Goal: Complete application form

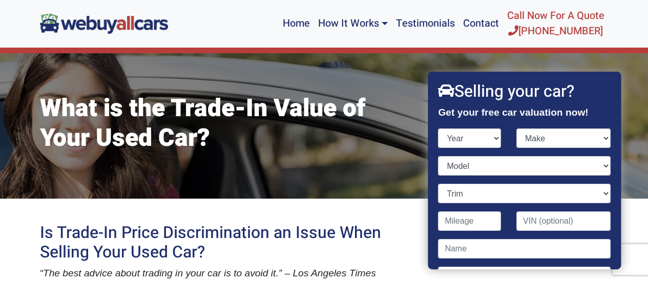
select select "2008"
click at [439, 129] on select "Year [DATE] 2024 2023 2022 2021 2020 2019 2018 2017 2016 2015 2014 2013 2012 20…" at bounding box center [470, 138] width 63 height 19
click at [596, 138] on select "Make Acura Aston [PERSON_NAME] Audi Bentley BMW Bugatti Buick Cadillac Chevrole…" at bounding box center [563, 138] width 94 height 19
select select "Chevrolet"
click at [516, 129] on select "Make Acura Aston [PERSON_NAME] Audi Bentley BMW Bugatti Buick Cadillac Chevrole…" at bounding box center [563, 138] width 94 height 19
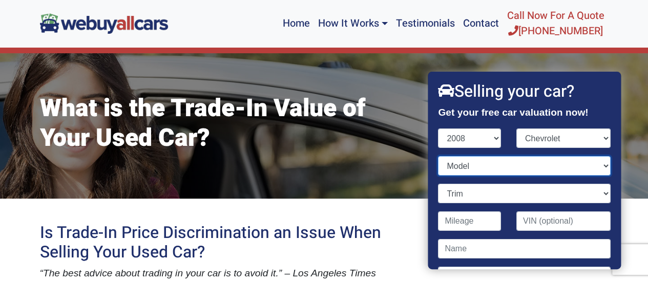
click at [594, 166] on select "Model Avalanche Aveo Cobalt [US_STATE] Corvette Equinox Express Express Cargo H…" at bounding box center [525, 165] width 172 height 19
select select "Malibu"
click at [439, 156] on select "Model Avalanche Aveo Cobalt [US_STATE] Corvette Equinox Express Express Cargo H…" at bounding box center [525, 165] width 172 height 19
click at [597, 193] on select "Trim Fleet 4dr Sedan (2.4L 4cyl) LS 4dr Sedan (2.4L 4cyl) LT 4dr Sedan (2.4L 4c…" at bounding box center [525, 193] width 172 height 19
select select "LT 4dr Sedan (2.4L 4cyl)"
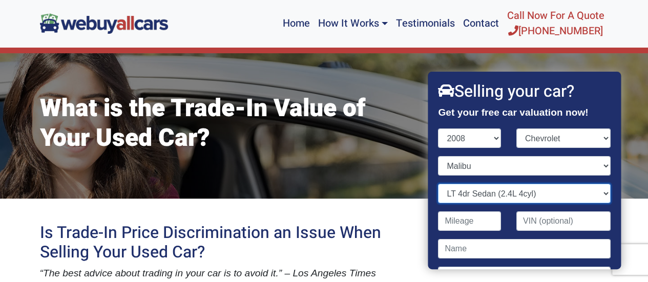
click at [439, 184] on select "Trim Fleet 4dr Sedan (2.4L 4cyl) LS 4dr Sedan (2.4L 4cyl) LT 4dr Sedan (2.4L 4c…" at bounding box center [525, 193] width 172 height 19
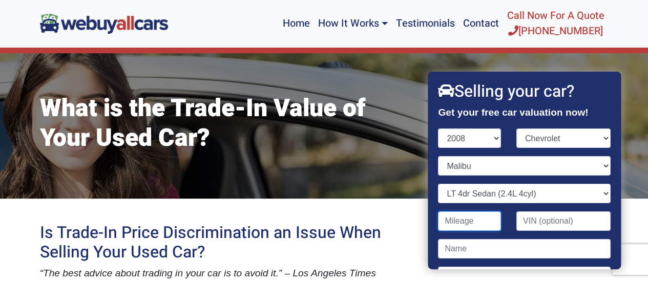
click at [488, 222] on input "Contact form" at bounding box center [470, 221] width 63 height 19
type input "185,388"
click at [592, 223] on input "Contact form" at bounding box center [563, 221] width 94 height 19
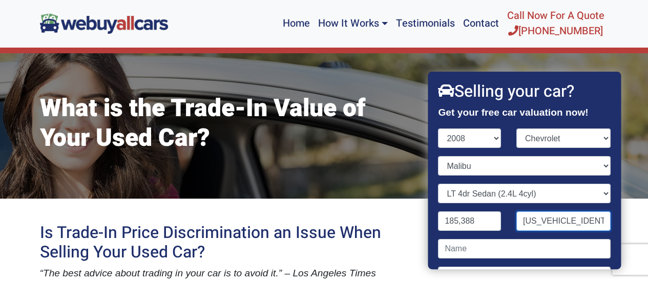
scroll to position [0, 2]
type input "[US_VEHICLE_IDENTIFICATION_NUMBER]"
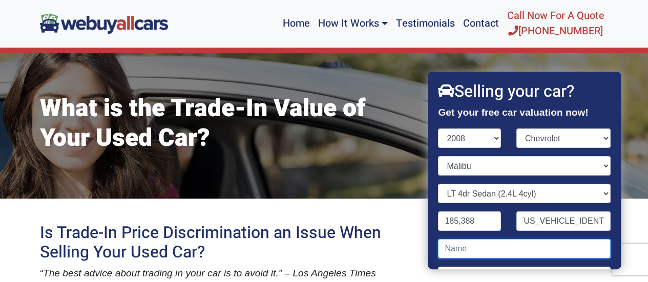
scroll to position [0, 0]
click at [593, 246] on input "Contact form" at bounding box center [525, 248] width 172 height 19
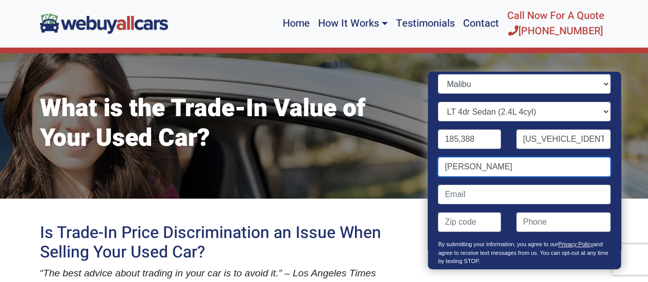
scroll to position [102, 0]
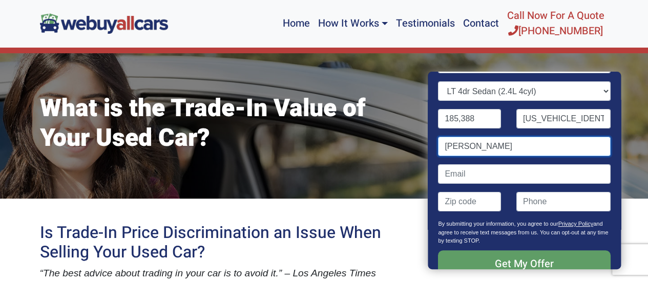
type input "[PERSON_NAME]"
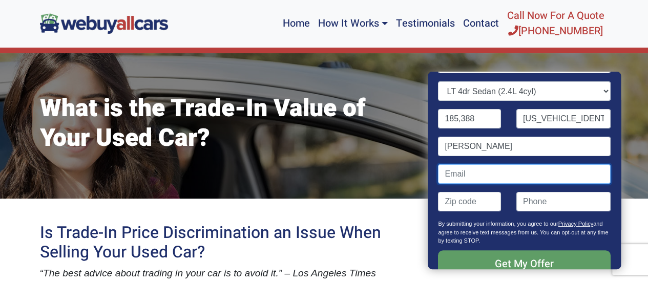
click at [528, 172] on input "Contact form" at bounding box center [525, 173] width 172 height 19
type input "[EMAIL_ADDRESS][DOMAIN_NAME]"
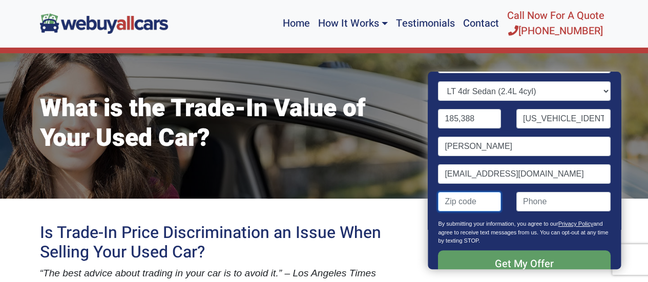
click at [492, 200] on input "Contact form" at bounding box center [470, 201] width 63 height 19
drag, startPoint x: 492, startPoint y: 200, endPoint x: 493, endPoint y: 226, distance: 26.2
click at [493, 226] on div "Year [DATE] 2024 2023 2022 2021 2020 2019 2018 2017 2016 2015 2014 2013 2012 20…" at bounding box center [525, 160] width 172 height 268
type input "08043"
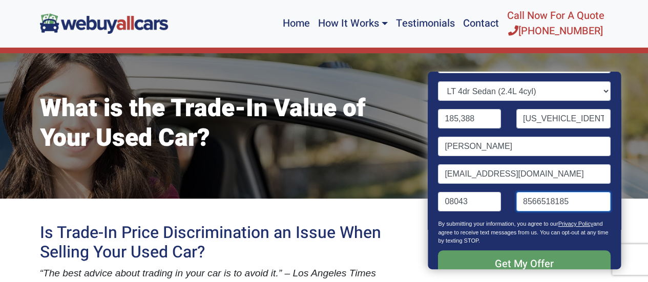
click at [567, 200] on input "8566518185" at bounding box center [563, 201] width 94 height 19
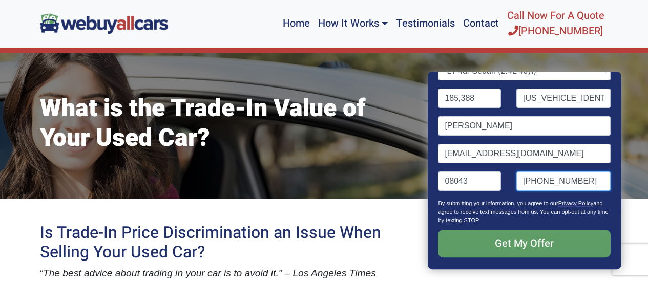
scroll to position [143, 0]
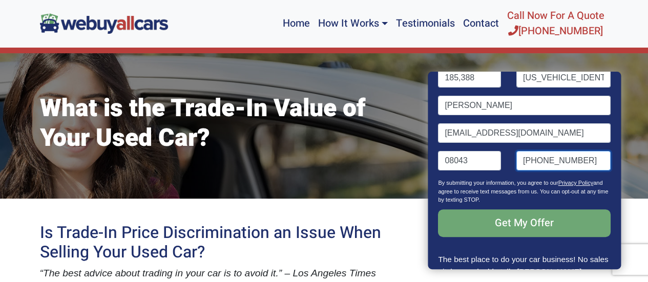
type input "[PHONE_NUMBER]"
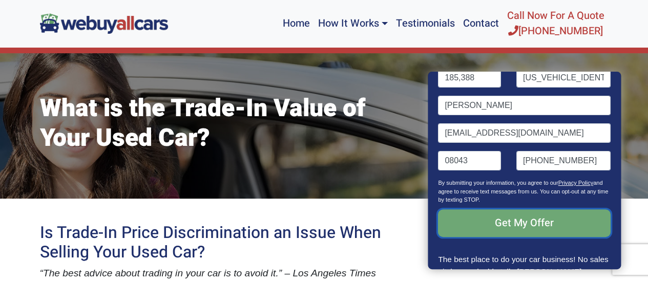
click at [530, 224] on input "Get My Offer" at bounding box center [525, 224] width 172 height 28
